Goal: Task Accomplishment & Management: Complete application form

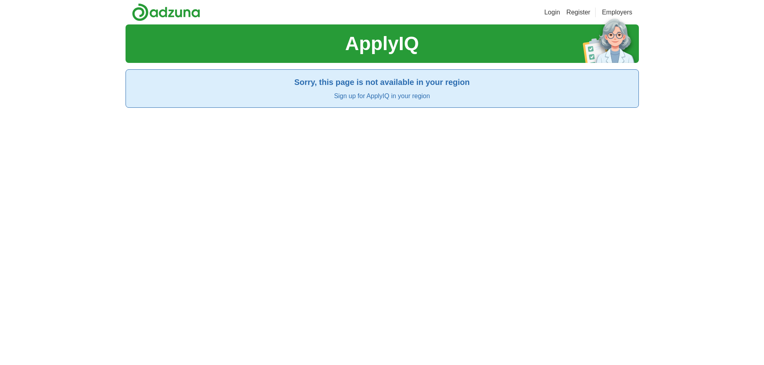
click at [555, 12] on link "Login" at bounding box center [552, 13] width 16 height 10
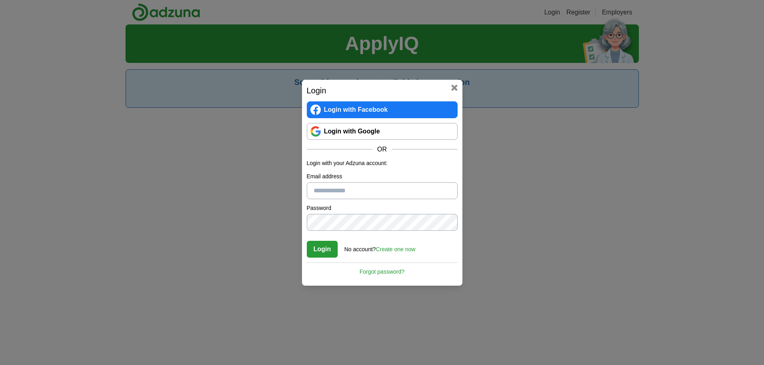
click at [355, 131] on link "Login with Google" at bounding box center [382, 131] width 151 height 17
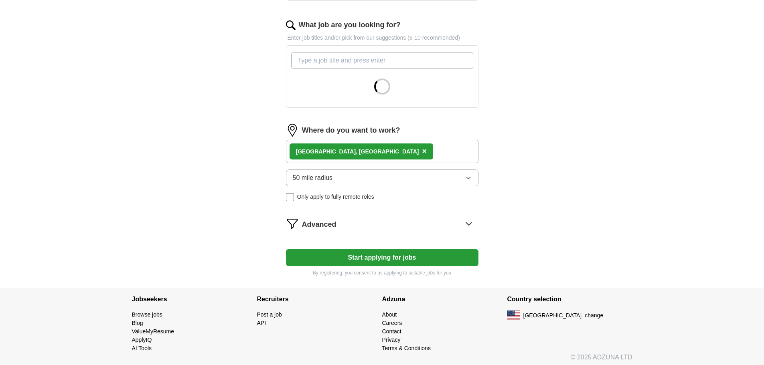
scroll to position [253, 0]
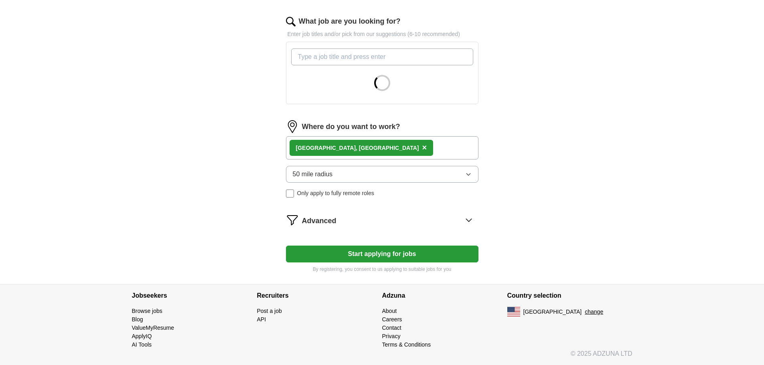
click at [422, 150] on span "×" at bounding box center [424, 147] width 5 height 9
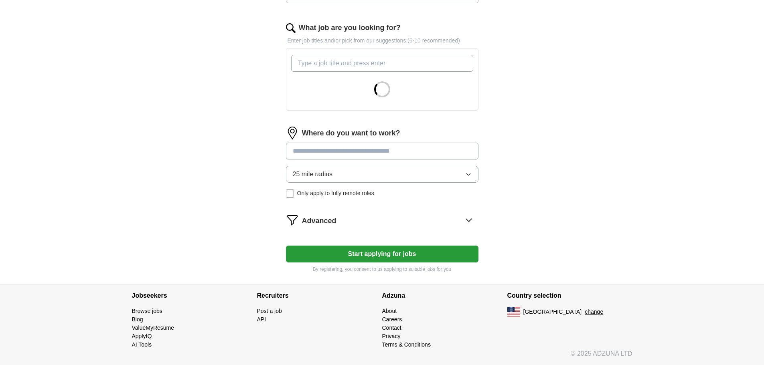
scroll to position [247, 0]
click at [352, 153] on input at bounding box center [382, 151] width 193 height 17
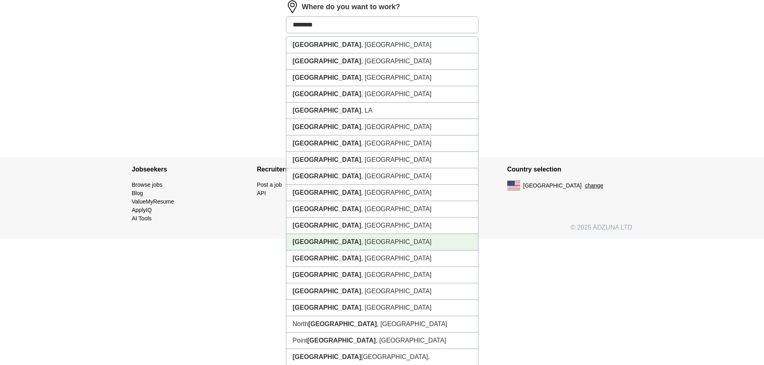
scroll to position [519, 0]
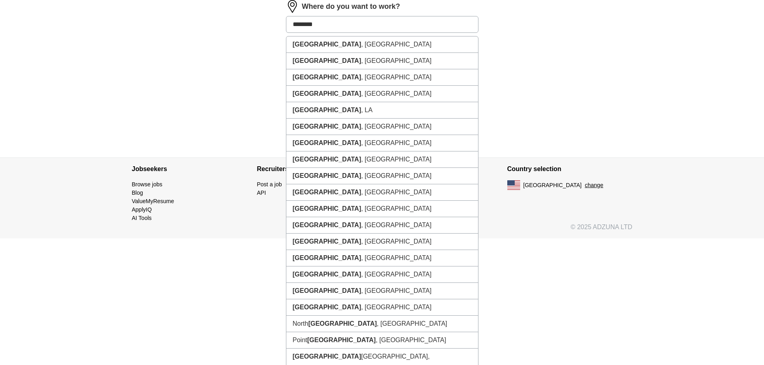
type input "********"
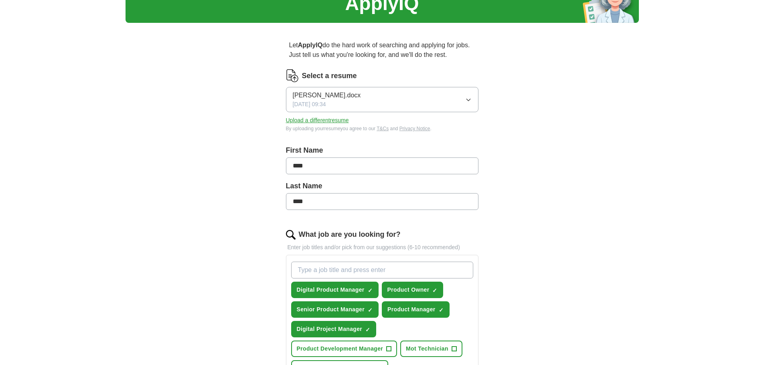
scroll to position [0, 0]
